Goal: Information Seeking & Learning: Learn about a topic

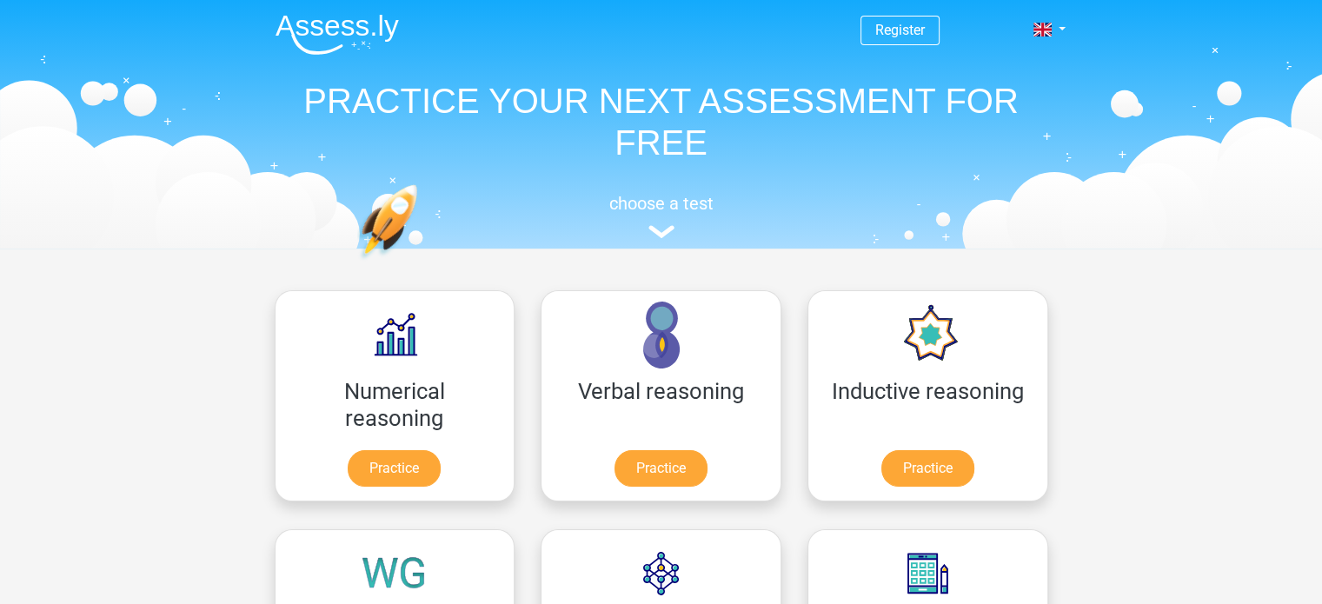
click at [371, 475] on link "Practice" at bounding box center [394, 468] width 93 height 37
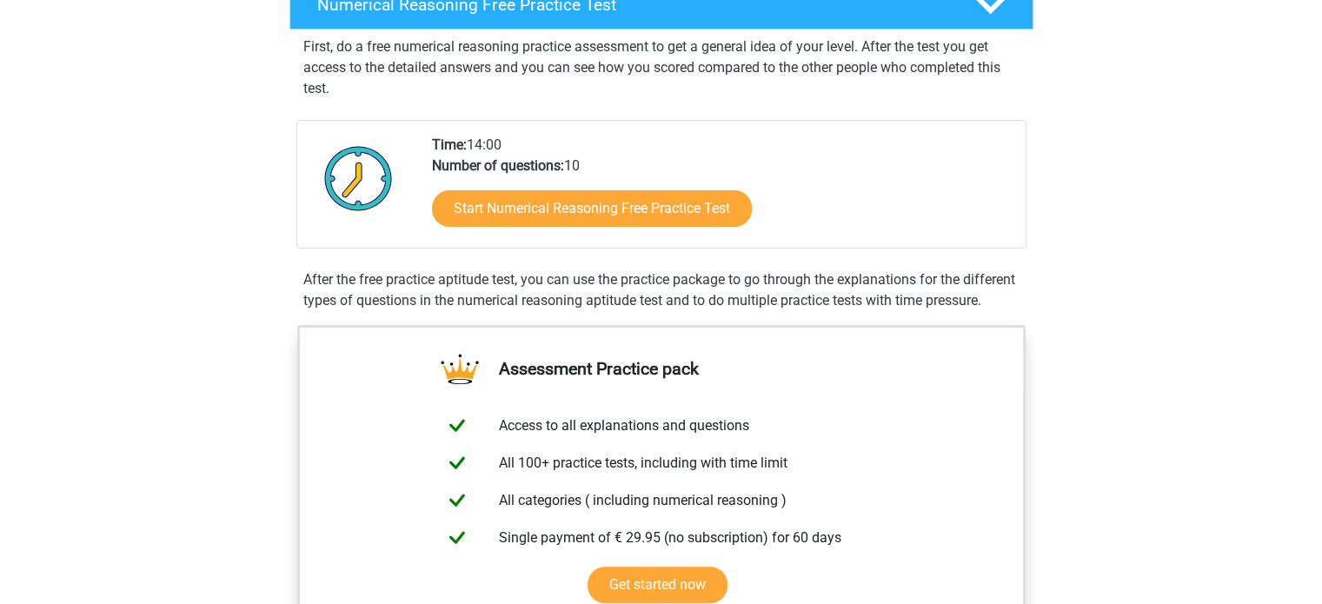
scroll to position [304, 0]
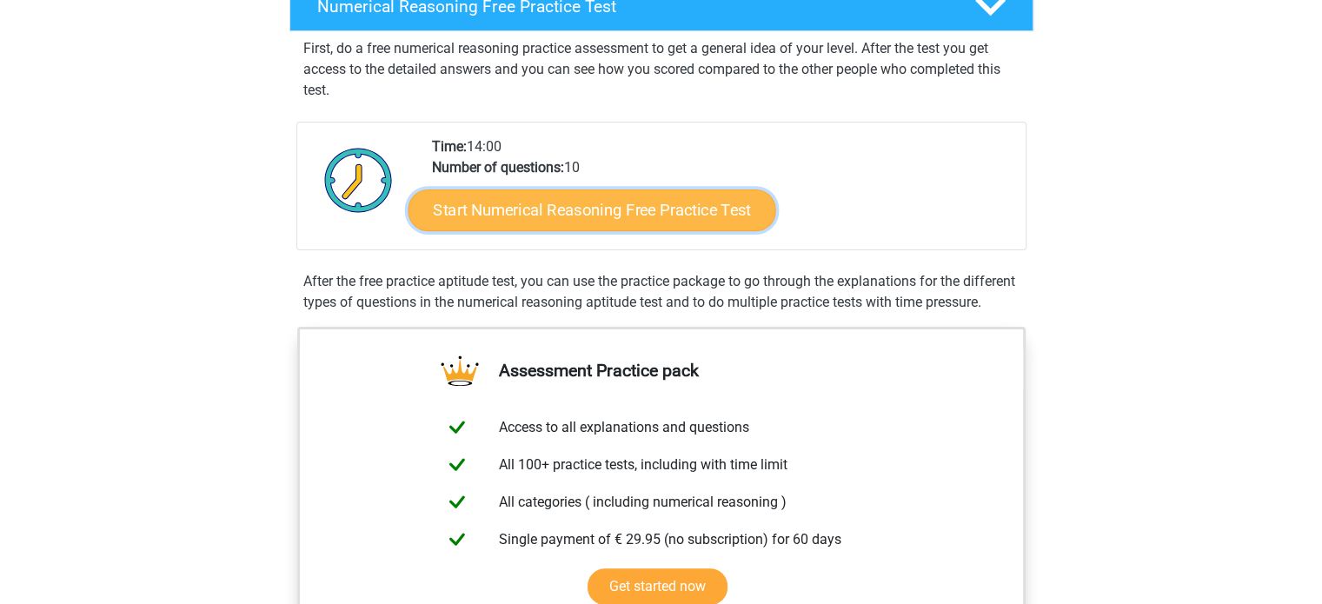
click at [696, 200] on link "Start Numerical Reasoning Free Practice Test" at bounding box center [592, 210] width 368 height 42
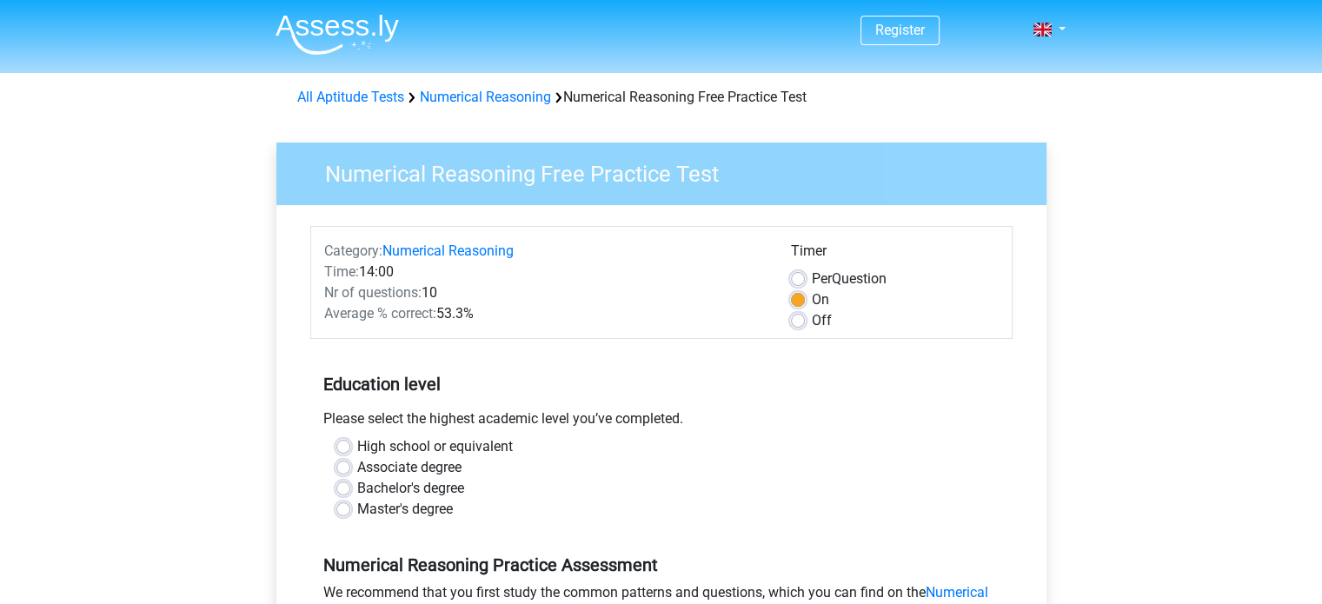
scroll to position [118, 0]
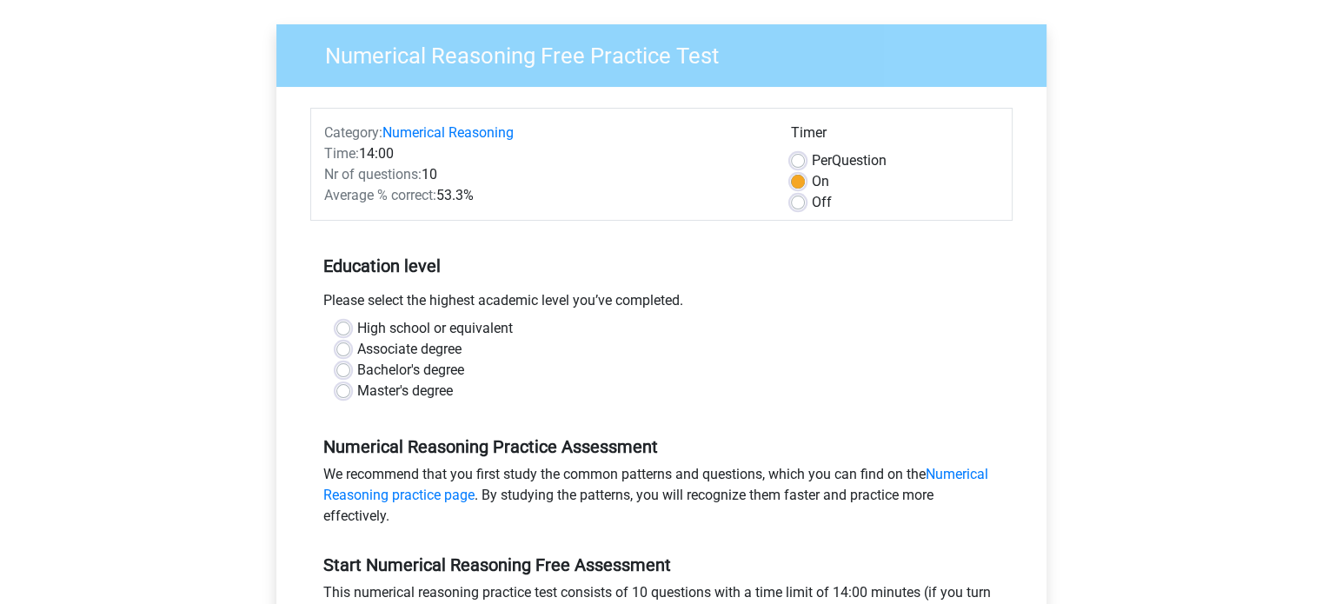
click at [357, 371] on label "Bachelor's degree" at bounding box center [410, 370] width 107 height 21
click at [349, 371] on input "Bachelor's degree" at bounding box center [343, 368] width 14 height 17
radio input "true"
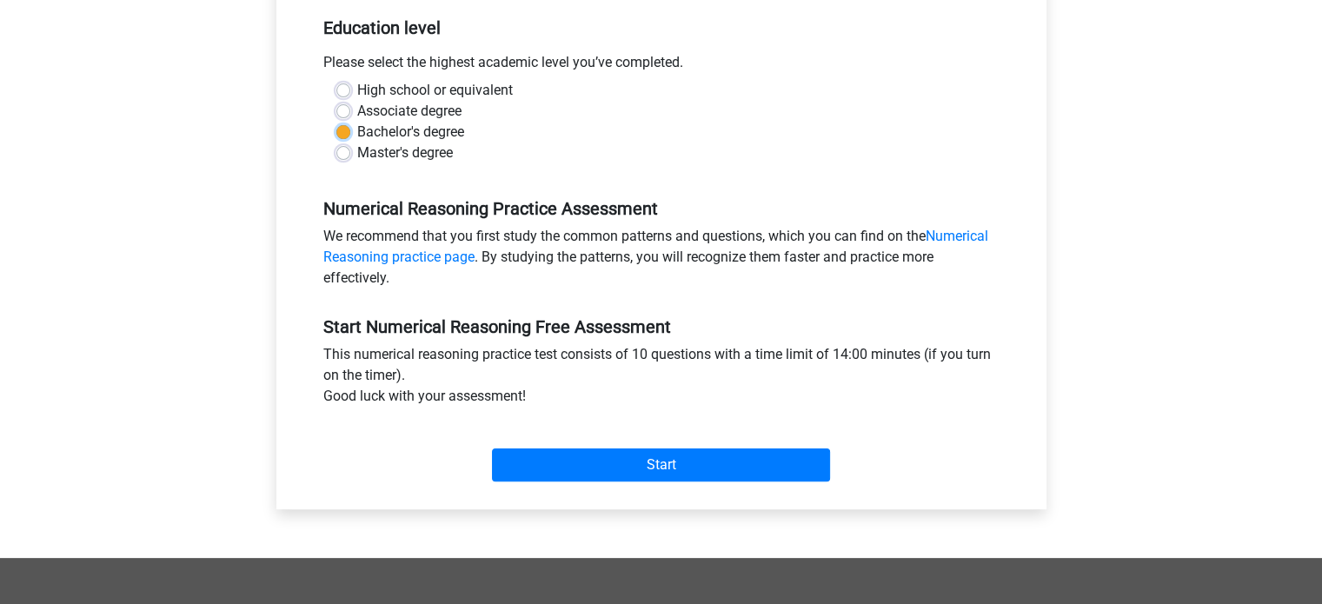
scroll to position [355, 0]
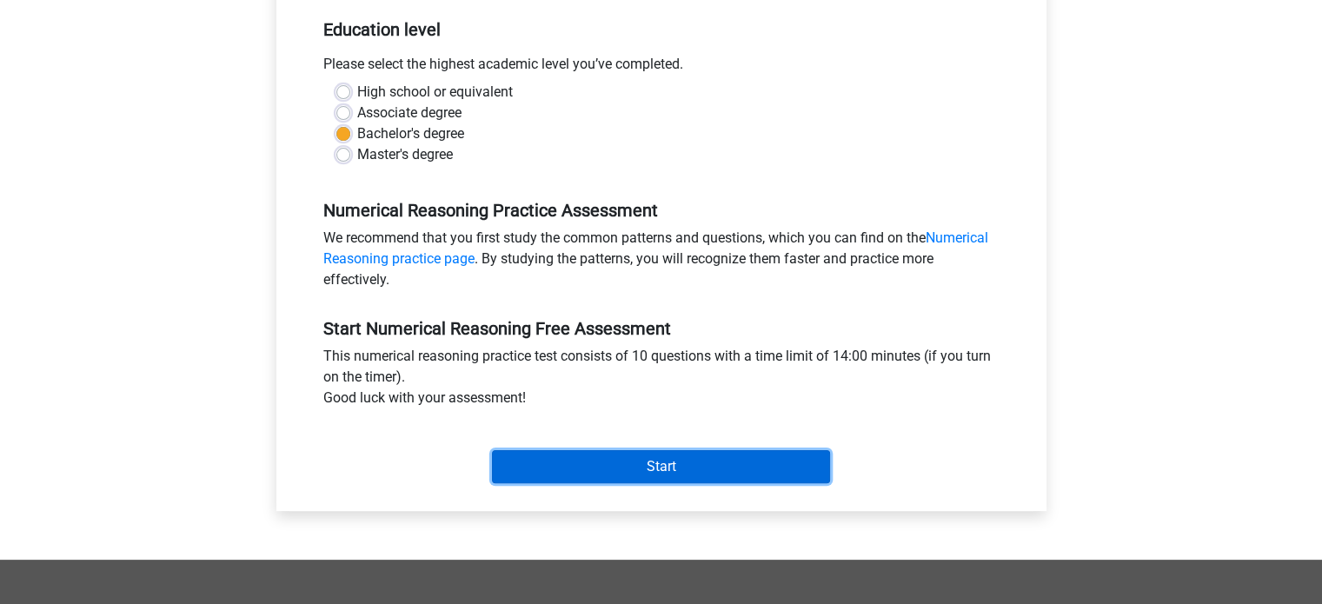
click at [624, 466] on input "Start" at bounding box center [661, 466] width 338 height 33
